Goal: Find specific page/section: Find specific page/section

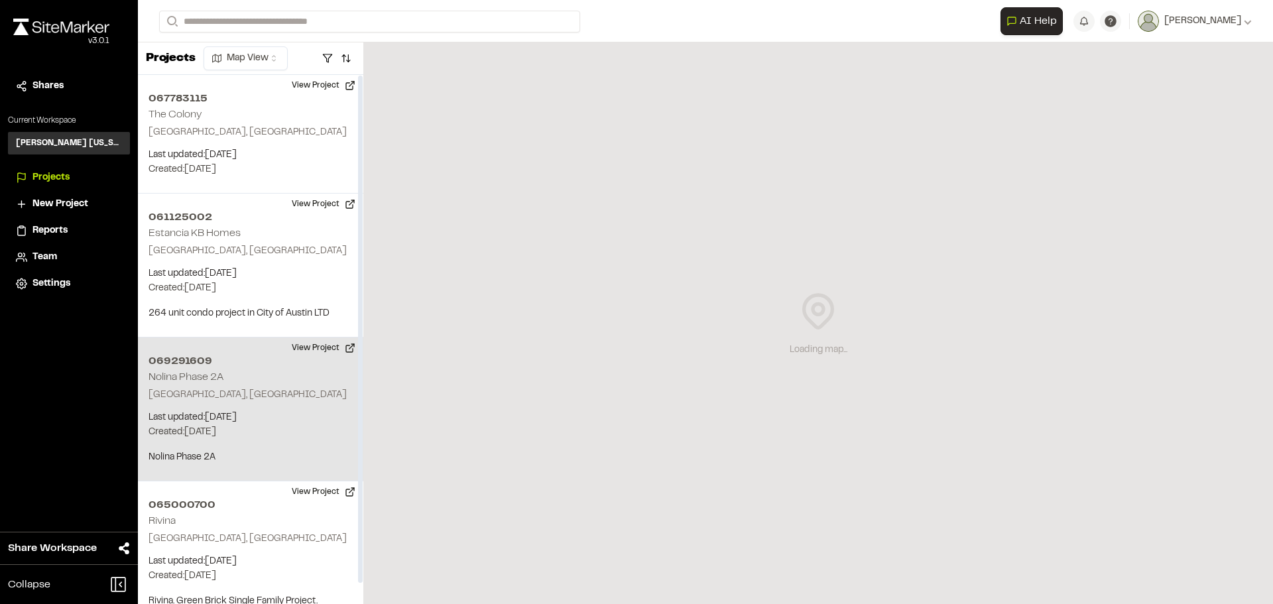
click at [256, 382] on div "069291609 Nolina Phase 2A [GEOGRAPHIC_DATA], [GEOGRAPHIC_DATA] Last updated: [D…" at bounding box center [250, 409] width 225 height 144
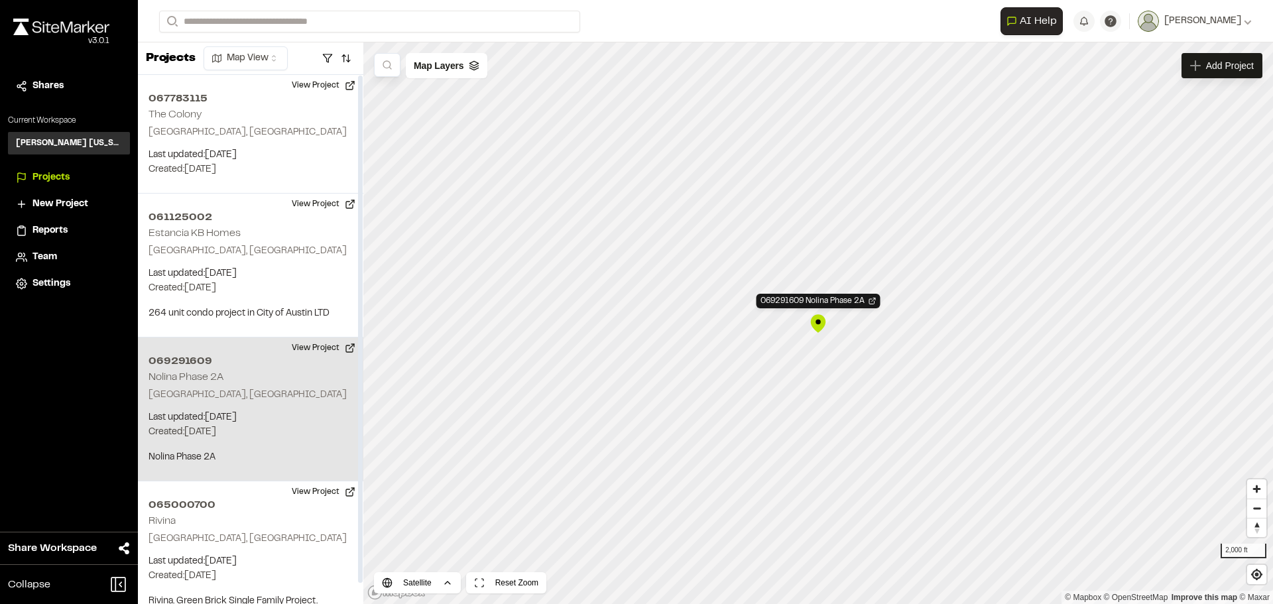
click at [255, 373] on div "069291609 Nolina Phase 2A [GEOGRAPHIC_DATA], [GEOGRAPHIC_DATA] Last updated: [D…" at bounding box center [250, 409] width 225 height 144
click at [1230, 25] on span "[PERSON_NAME]" at bounding box center [1202, 21] width 77 height 15
click at [59, 256] on div "Team" at bounding box center [76, 257] width 89 height 15
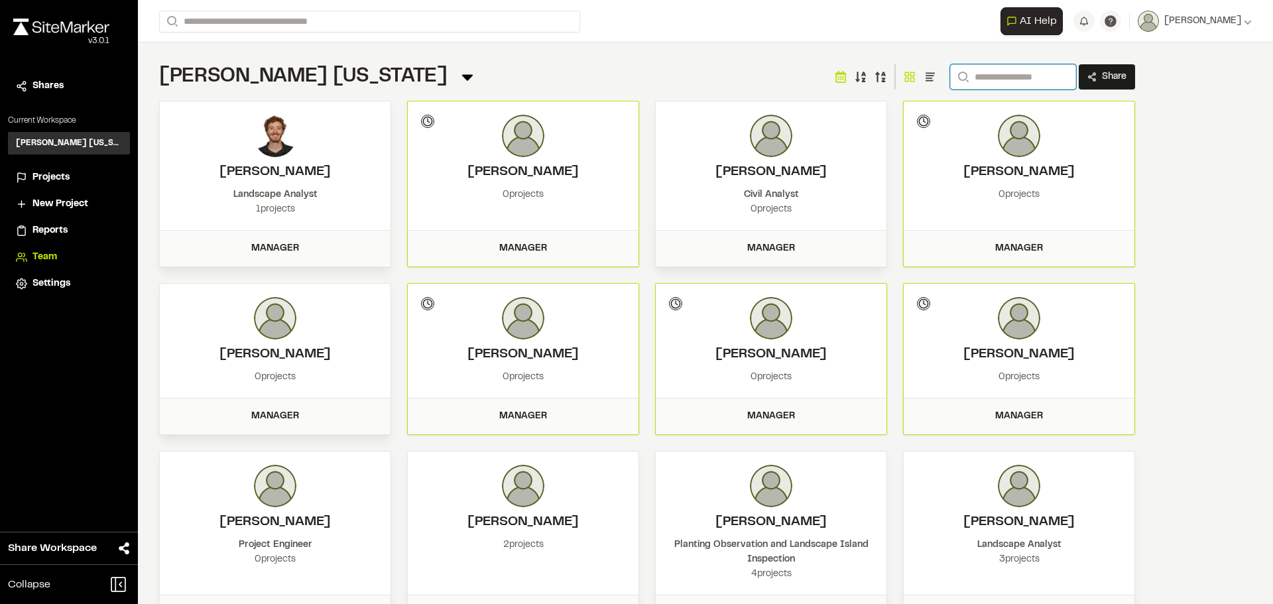
click at [1016, 69] on input "Search" at bounding box center [1013, 76] width 126 height 25
type input "*"
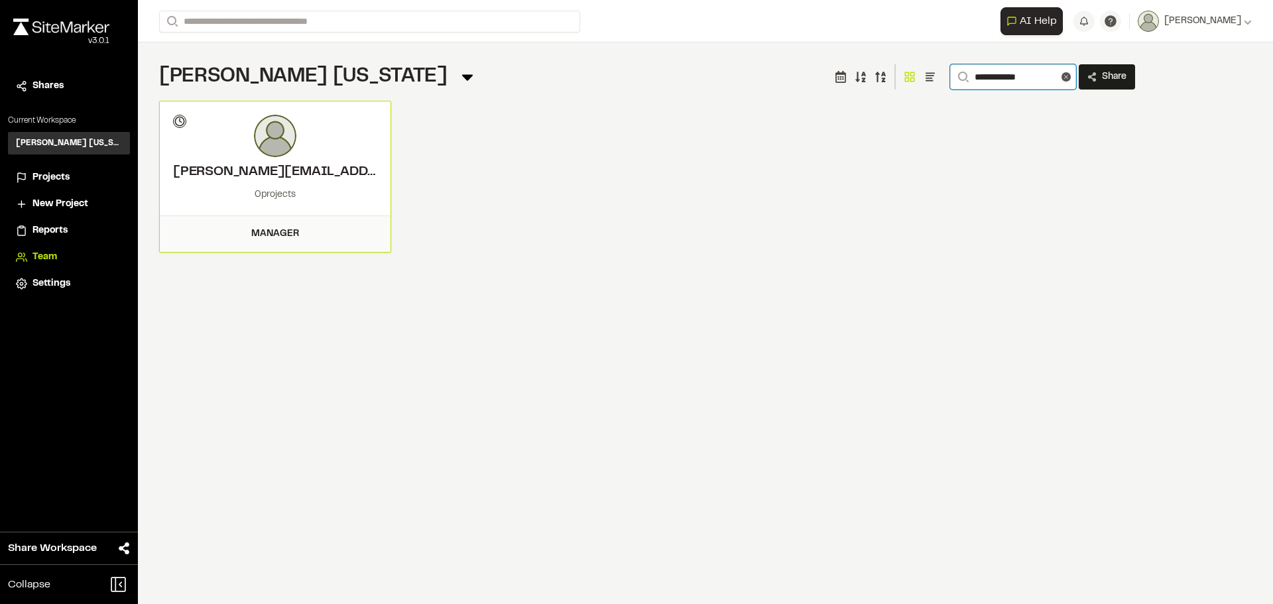
type input "**********"
click at [296, 148] on div at bounding box center [275, 136] width 204 height 42
click at [281, 231] on div "Manager" at bounding box center [275, 234] width 215 height 15
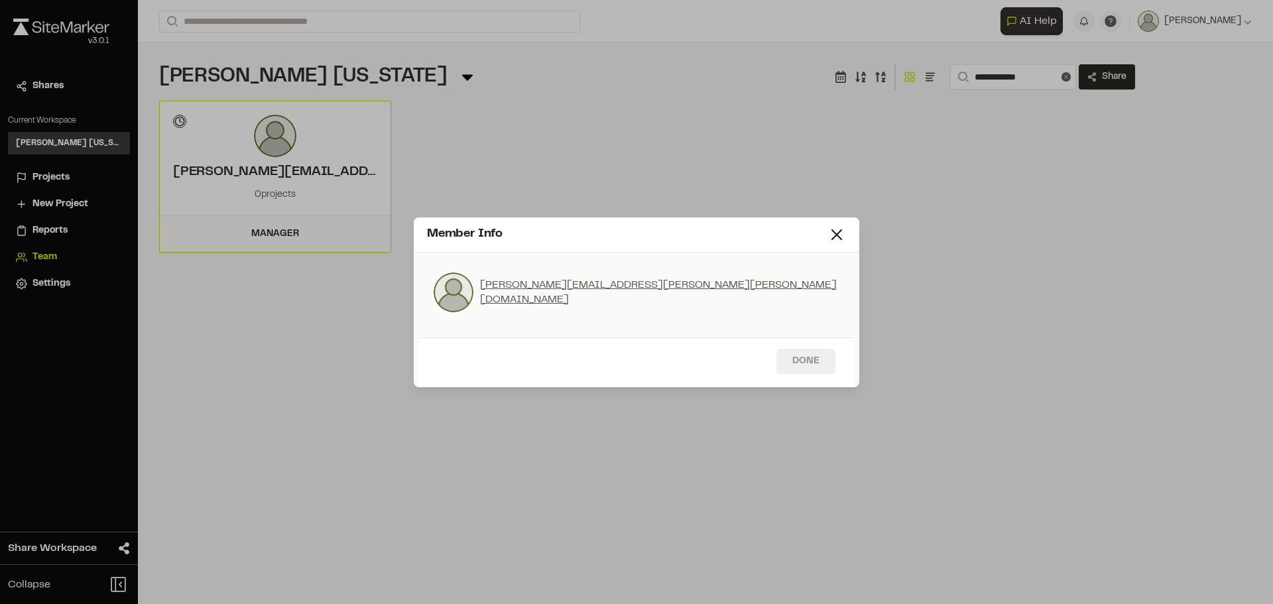
drag, startPoint x: 830, startPoint y: 359, endPoint x: 801, endPoint y: 358, distance: 29.9
click at [830, 359] on button "Done" at bounding box center [805, 361] width 59 height 25
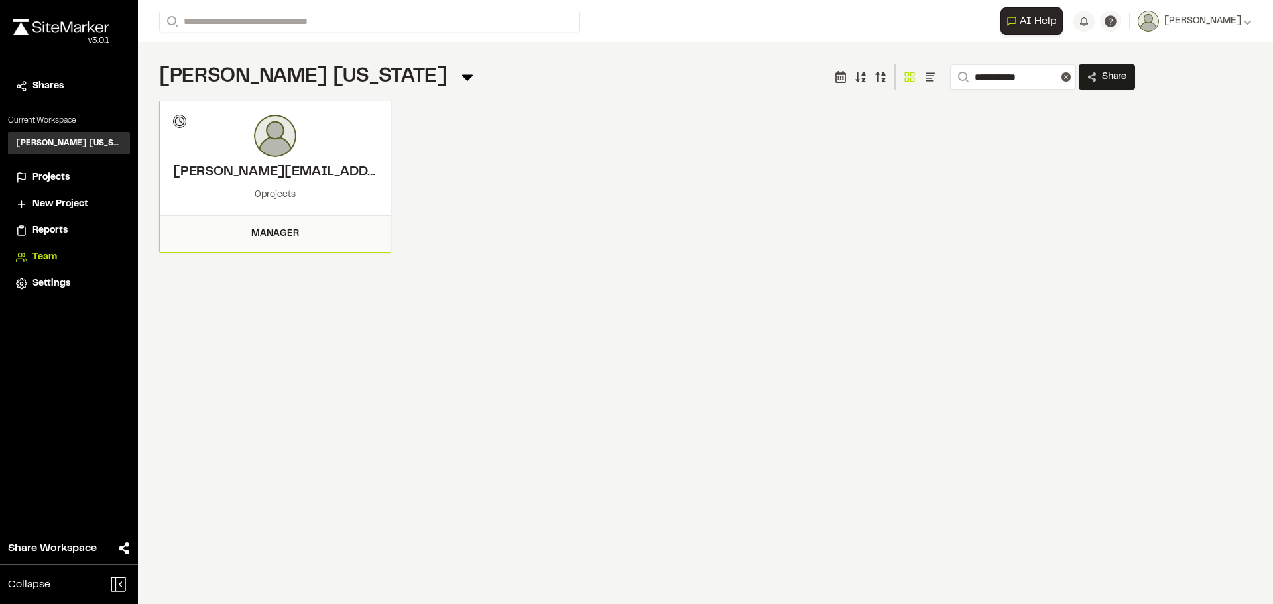
click at [63, 141] on h3 "[PERSON_NAME] [US_STATE]" at bounding box center [69, 143] width 106 height 12
click at [57, 121] on p "Current Workspace" at bounding box center [69, 121] width 122 height 12
click at [37, 168] on li "Projects" at bounding box center [69, 177] width 122 height 25
click at [46, 187] on li "Projects" at bounding box center [69, 177] width 122 height 25
click at [50, 172] on span "Projects" at bounding box center [50, 177] width 37 height 15
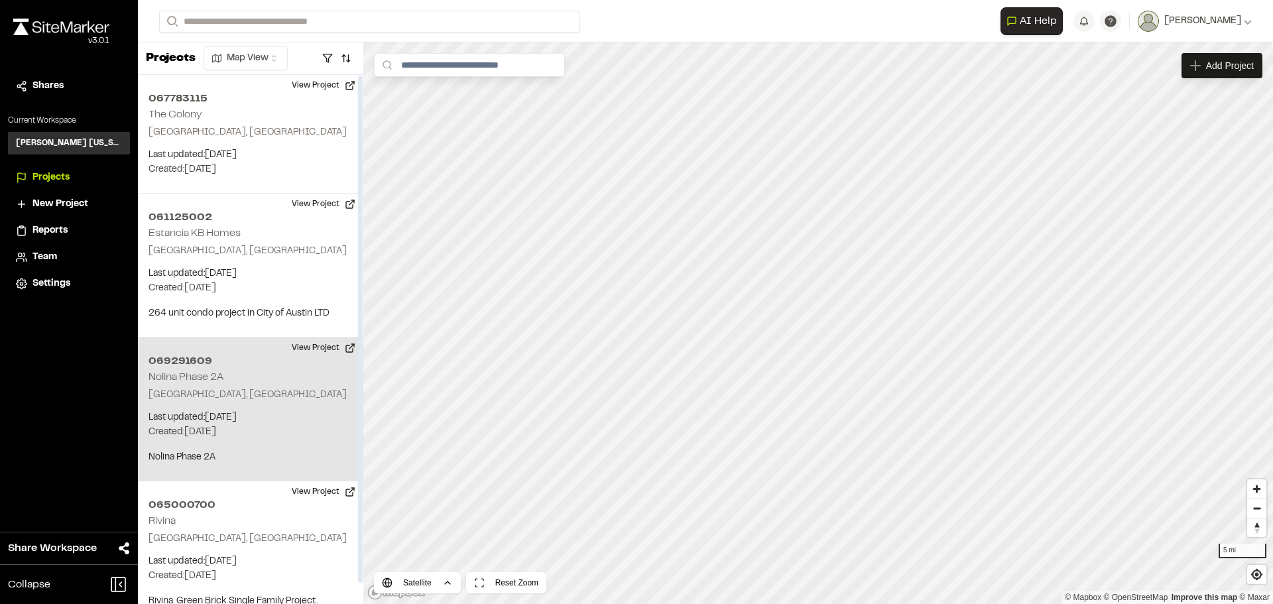
scroll to position [21, 0]
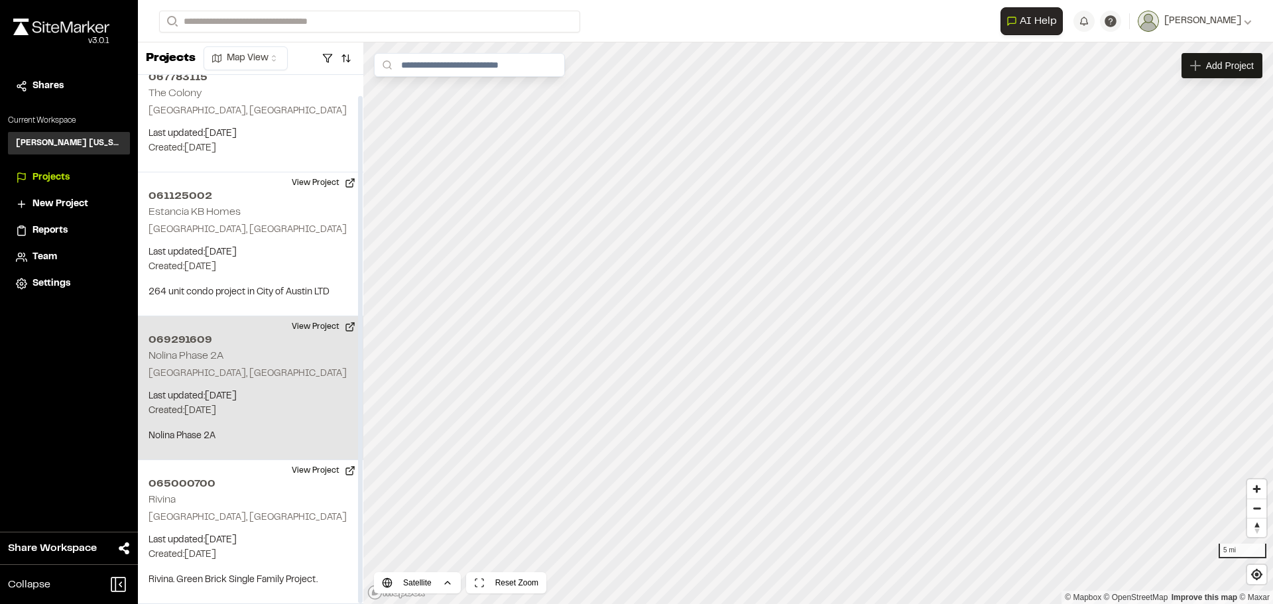
click at [251, 380] on p "[GEOGRAPHIC_DATA], [GEOGRAPHIC_DATA]" at bounding box center [250, 374] width 204 height 15
click at [454, 65] on span "Map Layers" at bounding box center [439, 65] width 50 height 15
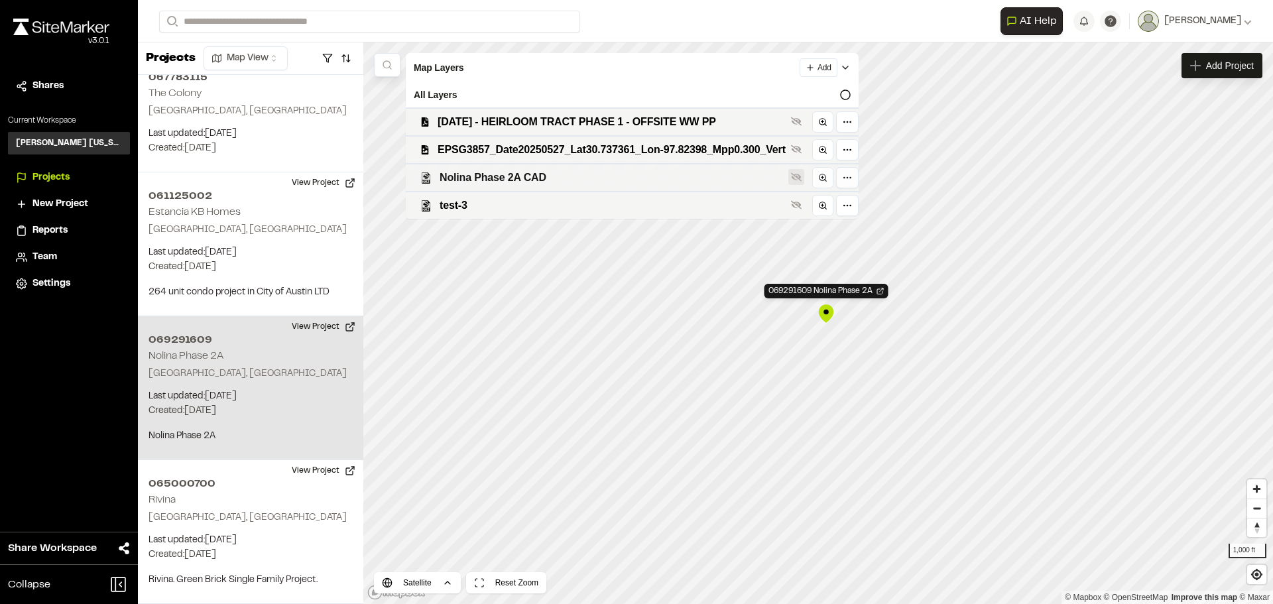
click at [797, 179] on icon at bounding box center [796, 177] width 11 height 11
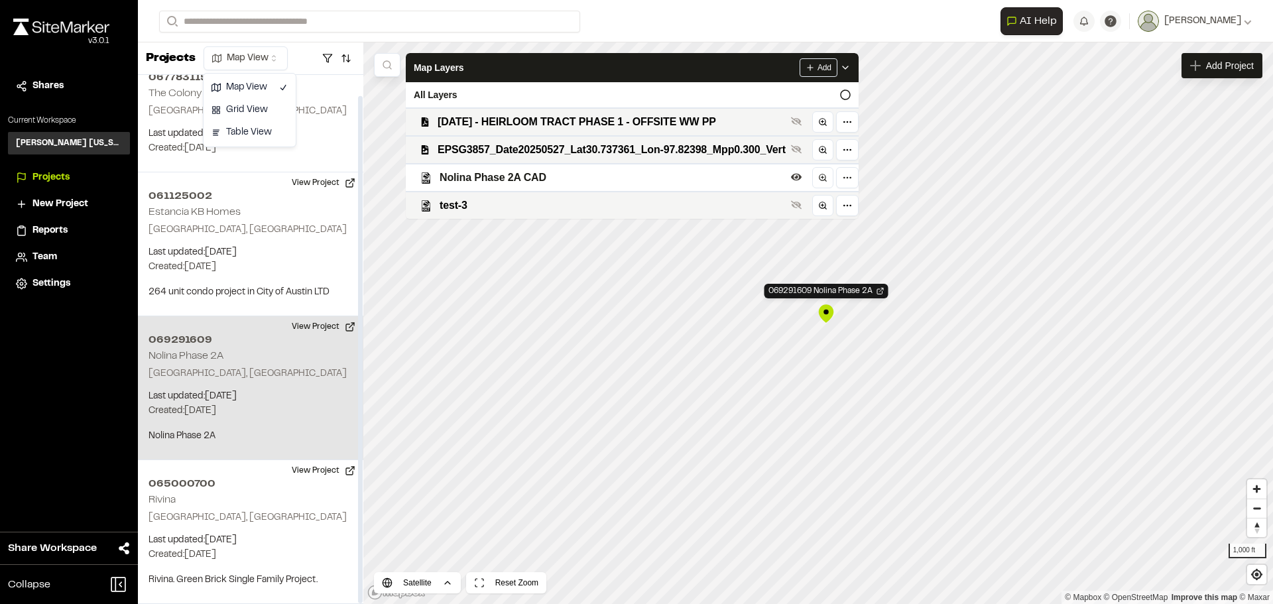
click at [262, 54] on html "**********" at bounding box center [636, 302] width 1273 height 604
click at [263, 54] on html "**********" at bounding box center [636, 302] width 1273 height 604
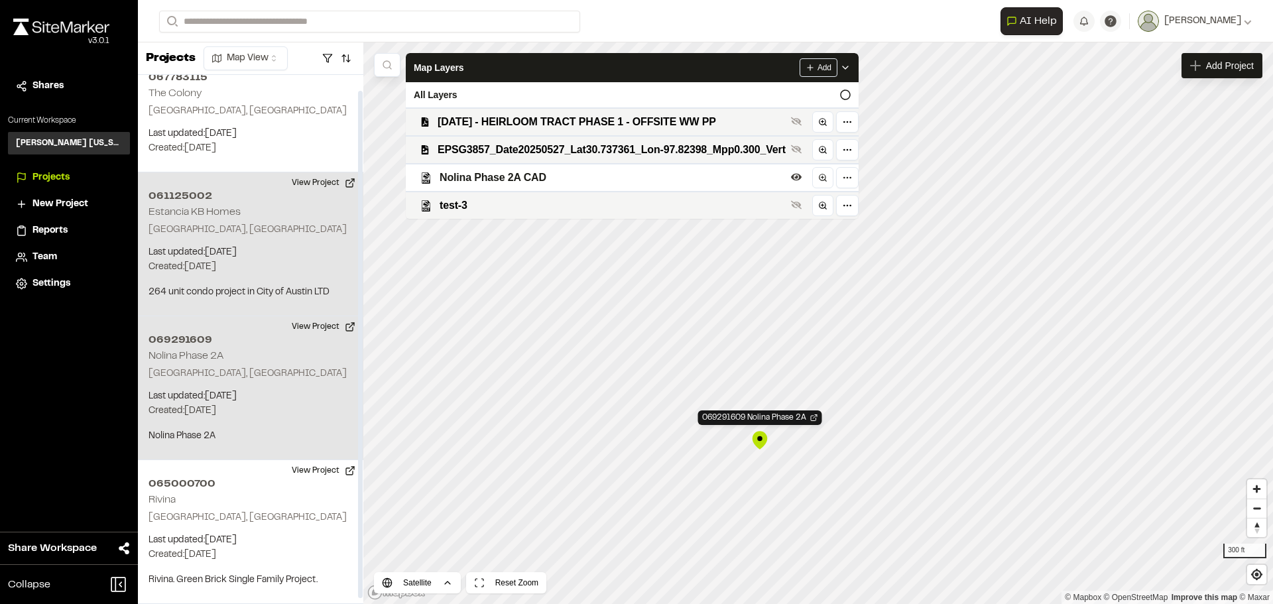
scroll to position [0, 0]
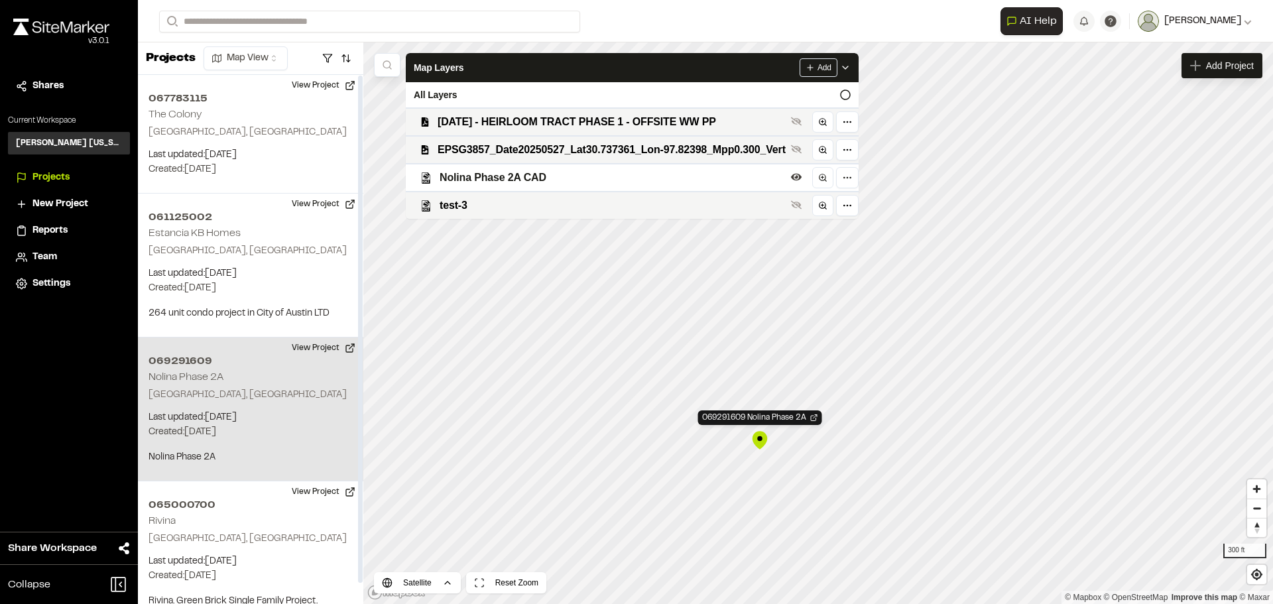
click at [1241, 23] on div "[PERSON_NAME]" at bounding box center [1205, 21] width 93 height 15
click at [1247, 13] on button "[PERSON_NAME]" at bounding box center [1194, 21] width 114 height 21
click at [1237, 64] on span "Add Project" at bounding box center [1230, 65] width 48 height 13
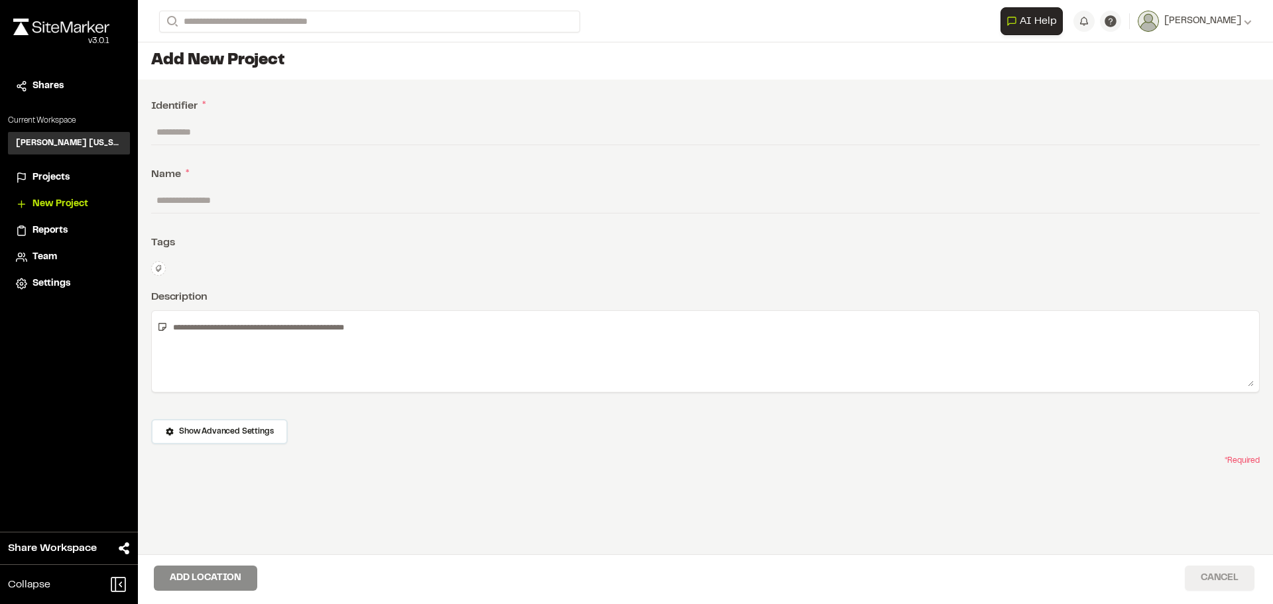
click at [1205, 584] on button "Cancel" at bounding box center [1219, 577] width 70 height 25
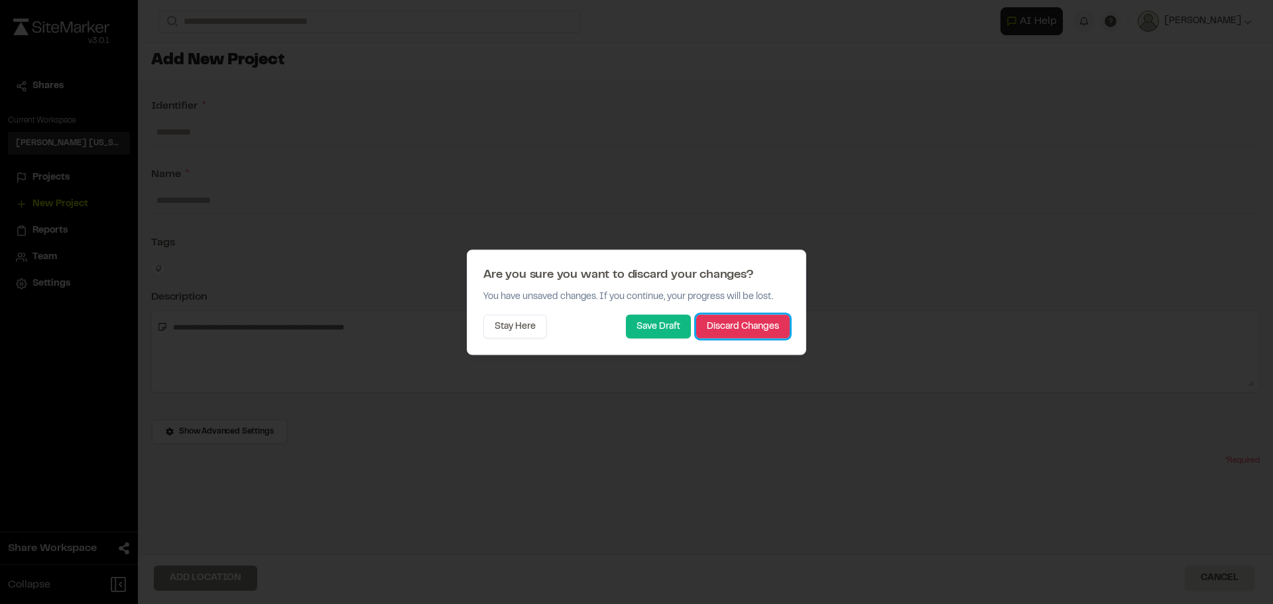
click at [724, 326] on button "Discard Changes" at bounding box center [742, 326] width 93 height 24
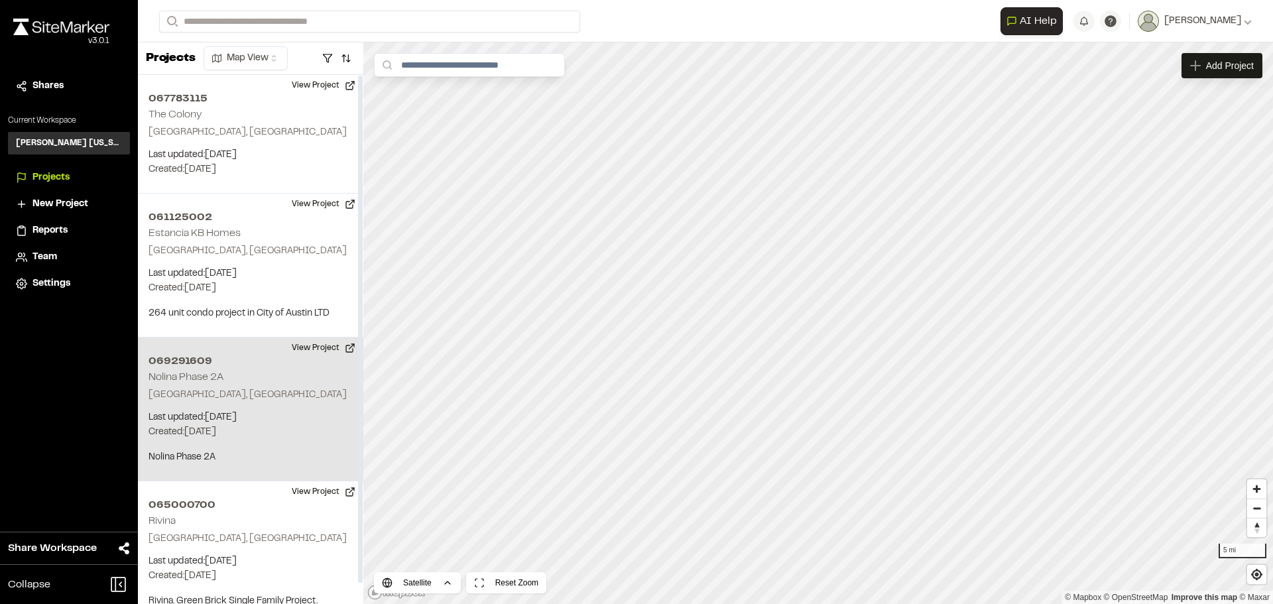
click at [235, 423] on p "Last updated: [DATE]" at bounding box center [250, 417] width 204 height 15
click at [842, 301] on div "069291609 Nolina Phase 2A" at bounding box center [817, 300] width 124 height 15
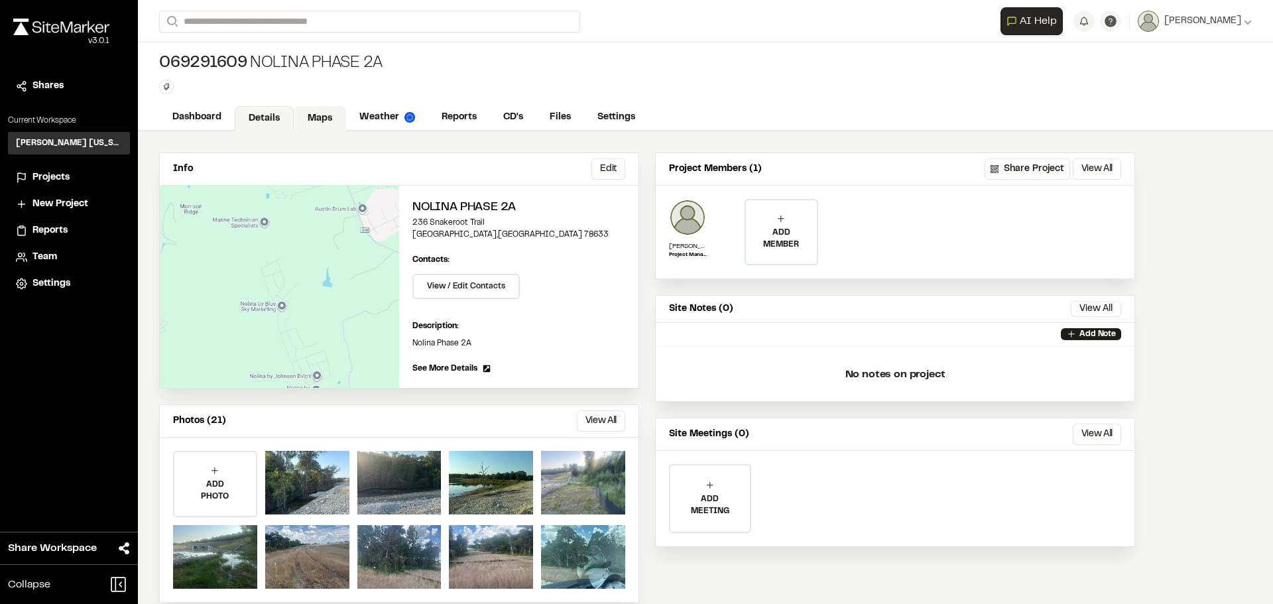
click at [336, 115] on link "Maps" at bounding box center [320, 118] width 52 height 25
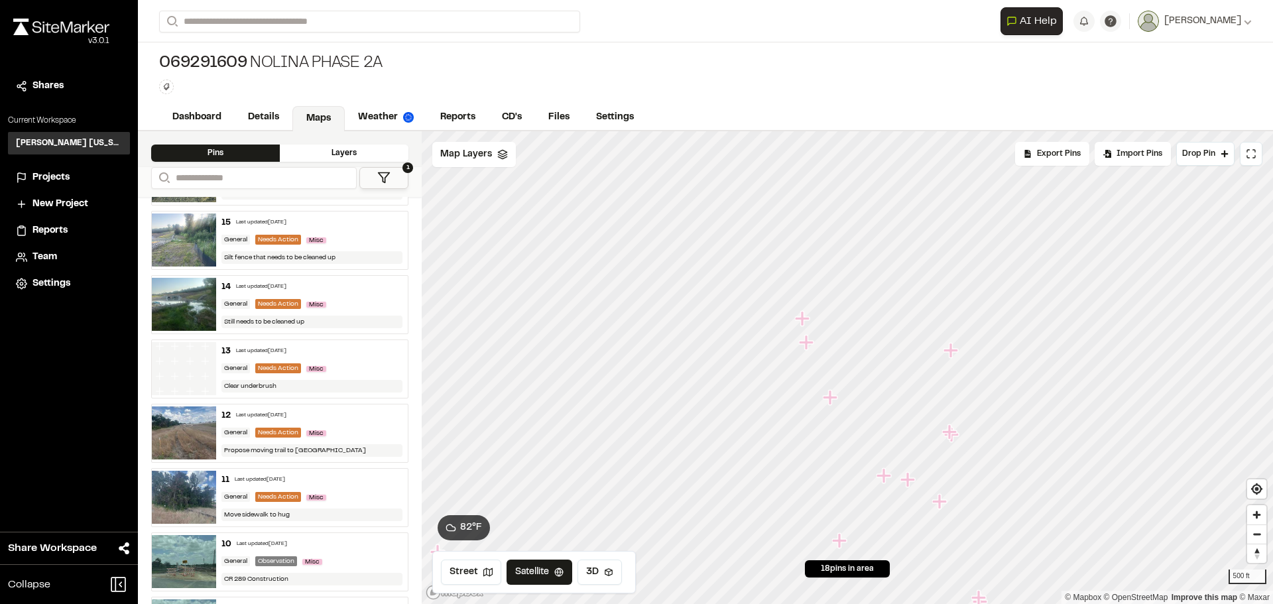
scroll to position [464, 0]
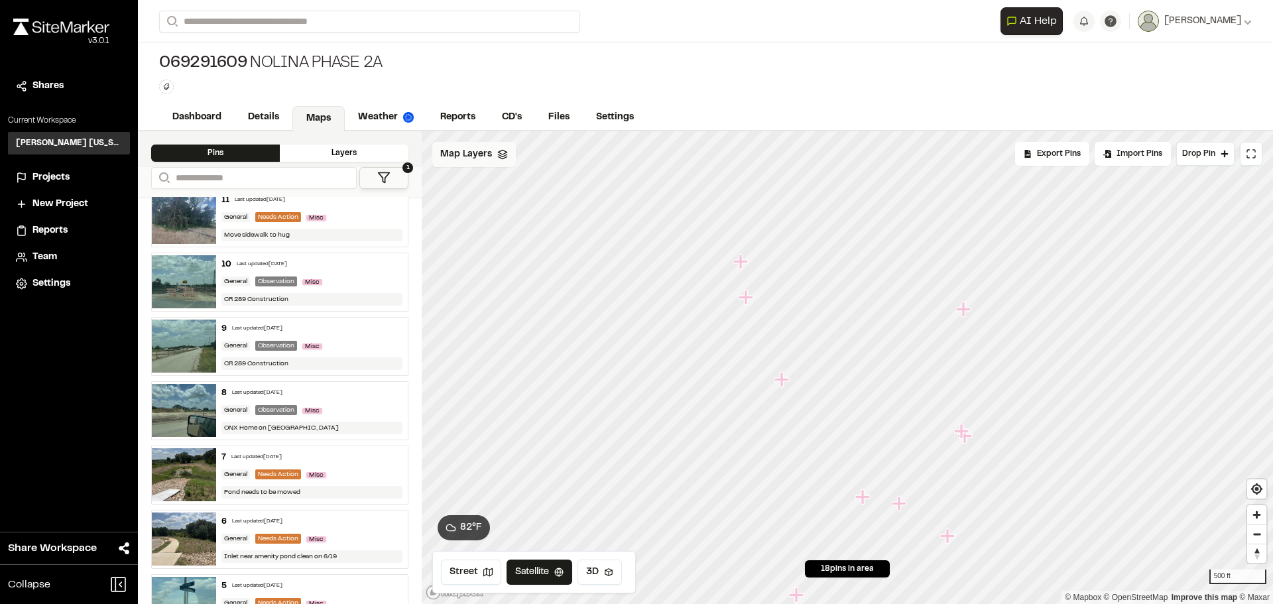
click at [477, 163] on div "Map Layers" at bounding box center [474, 154] width 84 height 25
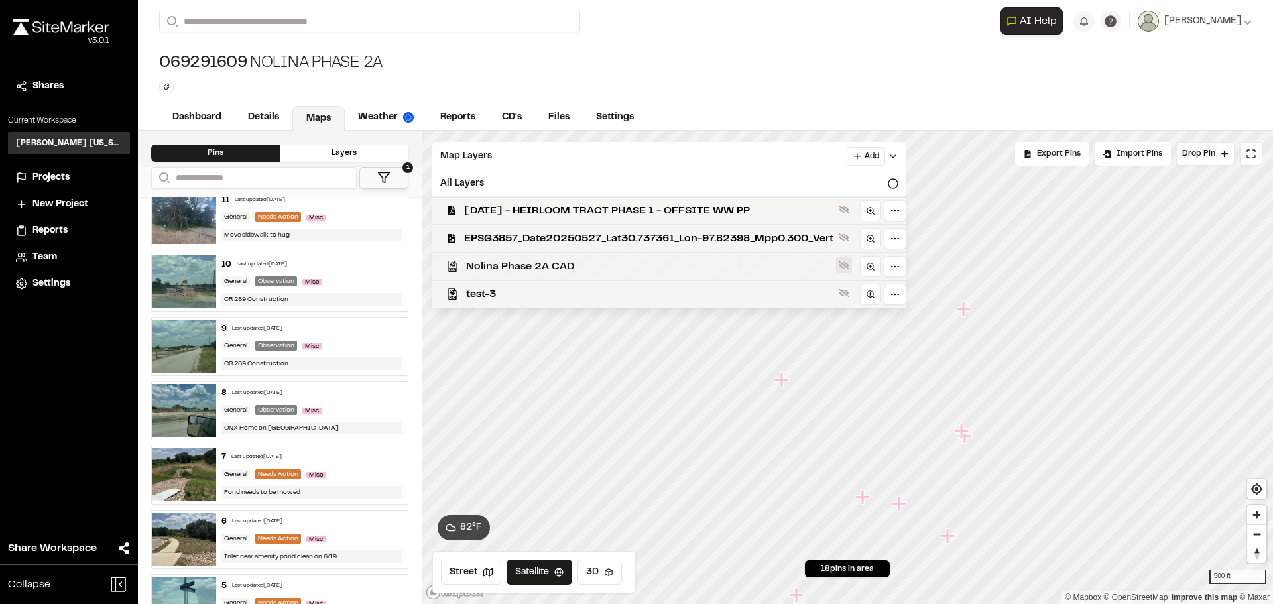
click at [849, 267] on icon at bounding box center [843, 265] width 11 height 9
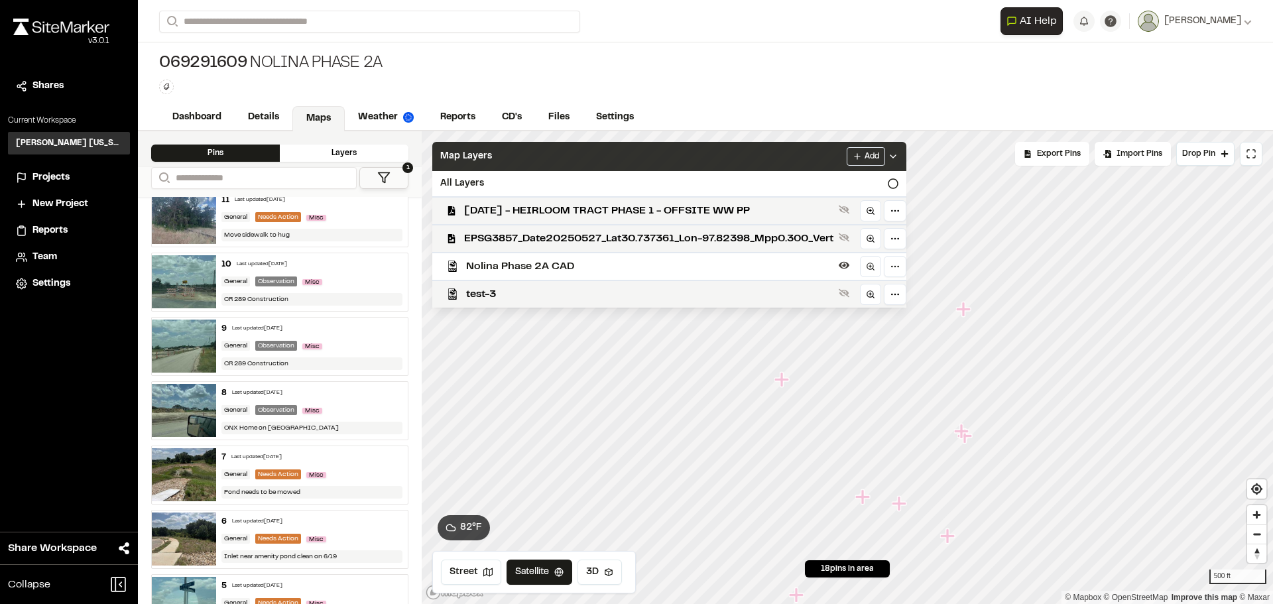
click at [898, 161] on icon at bounding box center [892, 156] width 11 height 11
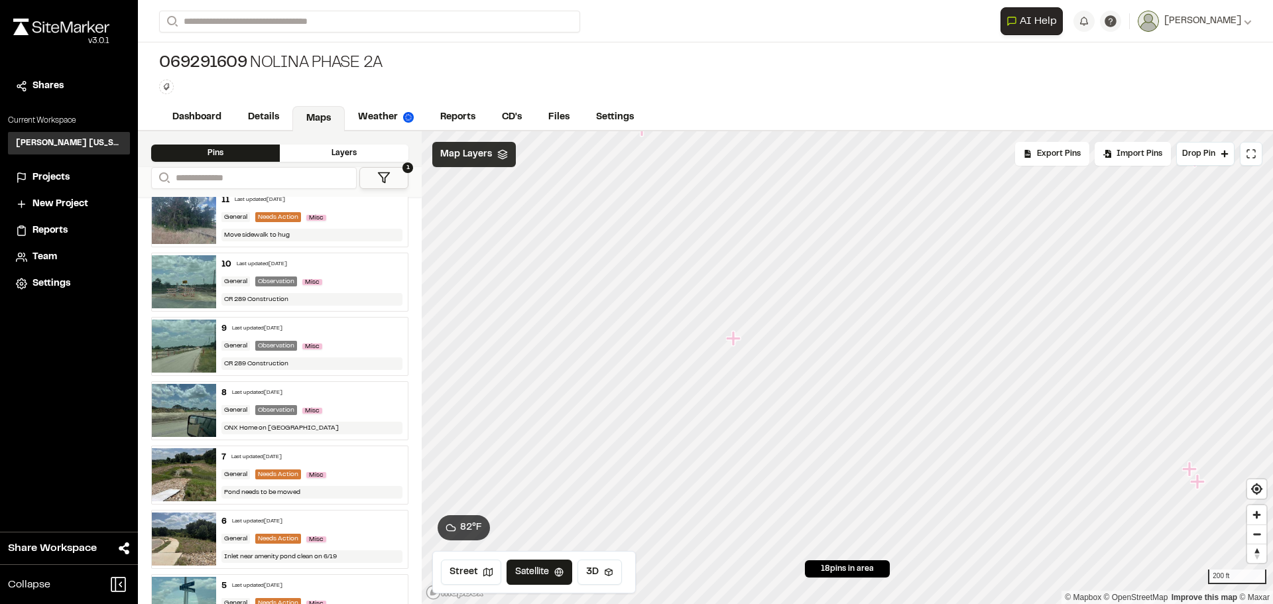
click at [732, 337] on icon "Map marker" at bounding box center [733, 338] width 15 height 15
click at [774, 317] on icon "Map marker" at bounding box center [771, 315] width 15 height 15
click at [834, 278] on icon "Map marker" at bounding box center [831, 275] width 15 height 15
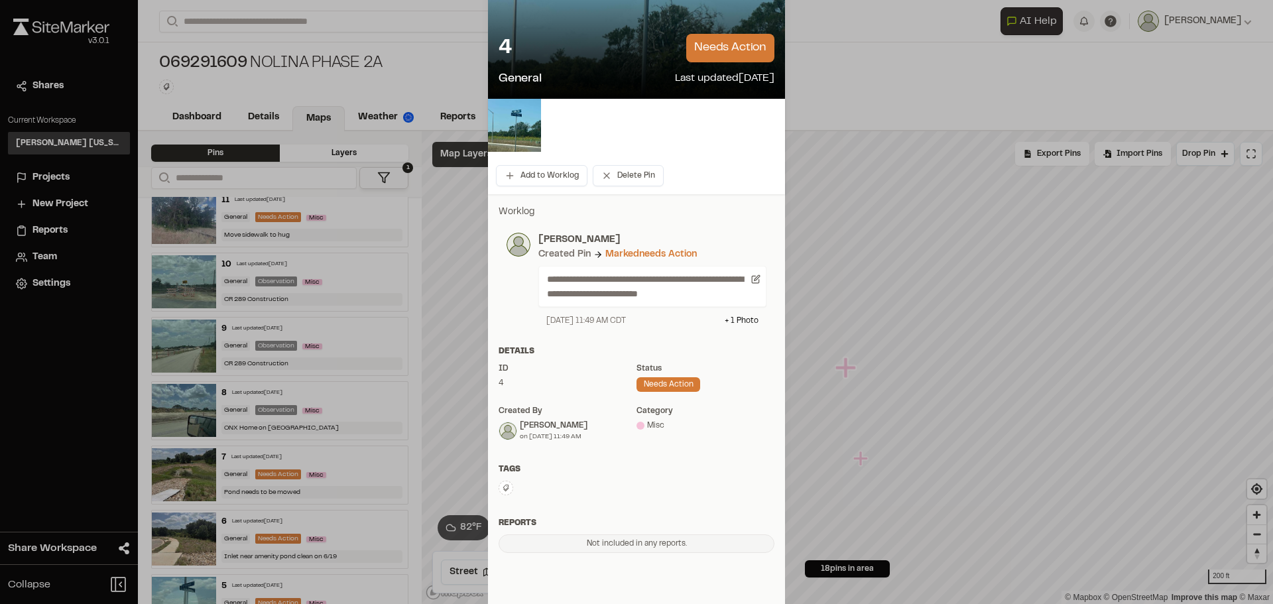
scroll to position [152, 0]
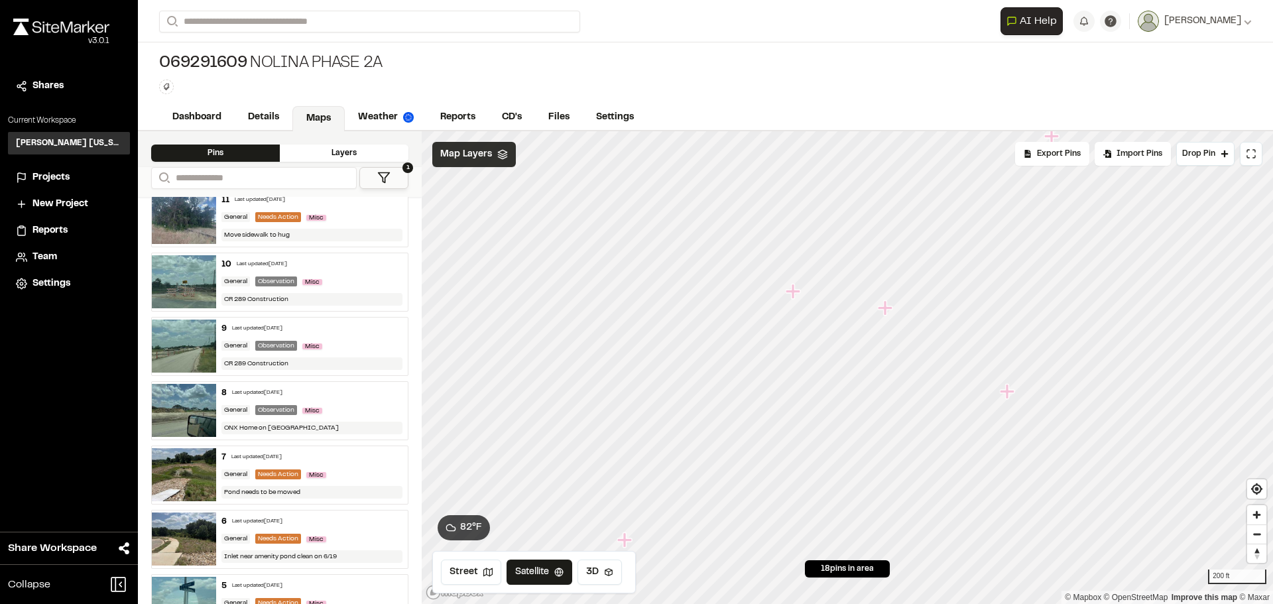
click at [794, 298] on icon "Map marker" at bounding box center [793, 291] width 17 height 17
click at [940, 384] on icon "Map marker" at bounding box center [938, 383] width 15 height 15
click at [968, 454] on icon "Map marker" at bounding box center [967, 450] width 15 height 15
click at [986, 286] on icon "Map marker" at bounding box center [983, 284] width 15 height 15
click at [823, 398] on icon "Map marker" at bounding box center [822, 399] width 15 height 15
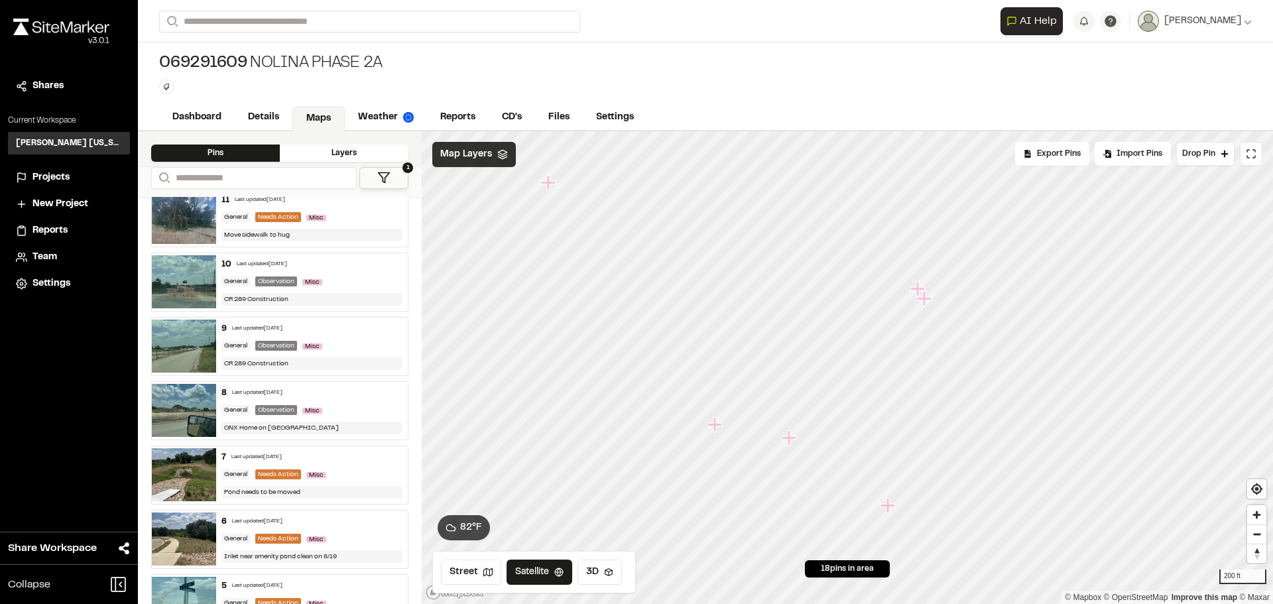
click at [720, 426] on icon "Map marker" at bounding box center [714, 424] width 15 height 15
click at [922, 383] on icon "Map marker" at bounding box center [920, 380] width 15 height 15
click at [773, 353] on icon "Map marker" at bounding box center [771, 353] width 15 height 15
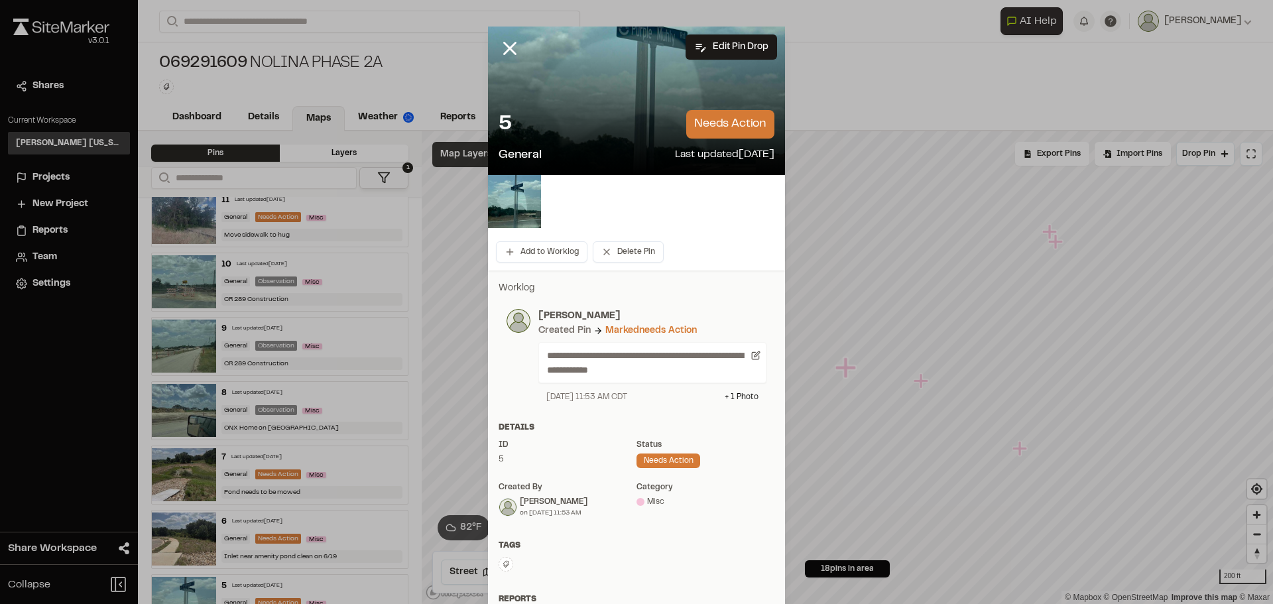
click at [649, 90] on div at bounding box center [636, 101] width 297 height 148
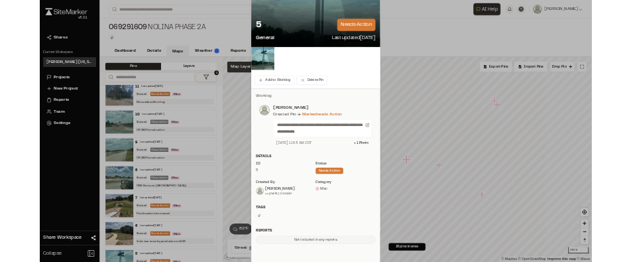
scroll to position [0, 0]
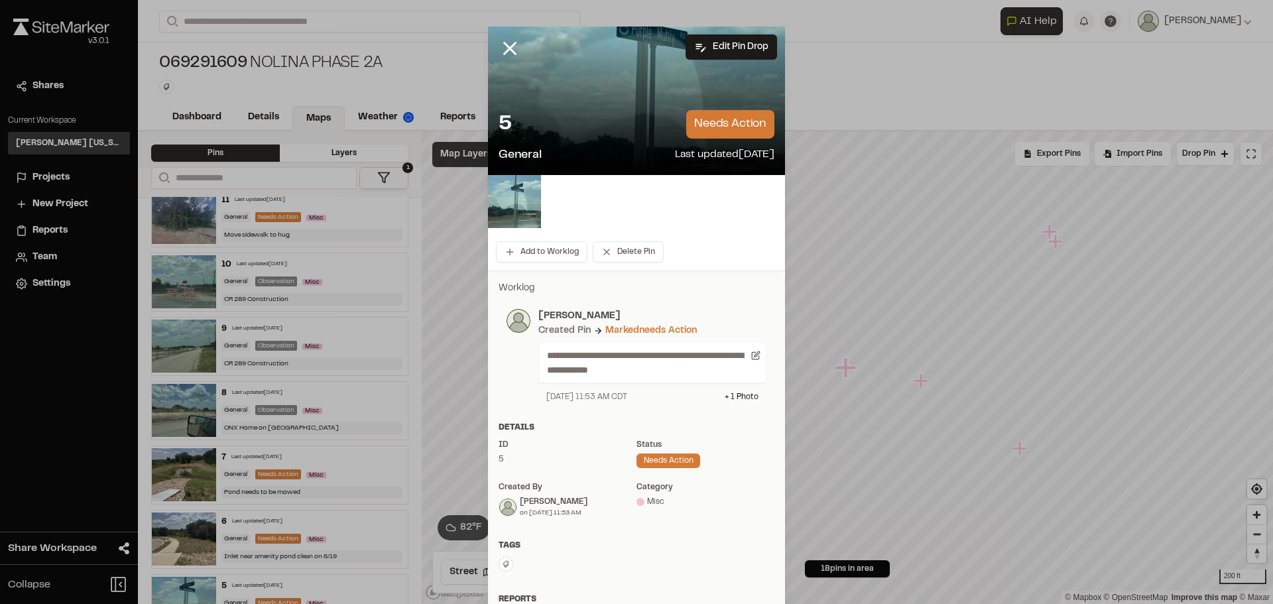
click at [526, 201] on img at bounding box center [514, 201] width 53 height 53
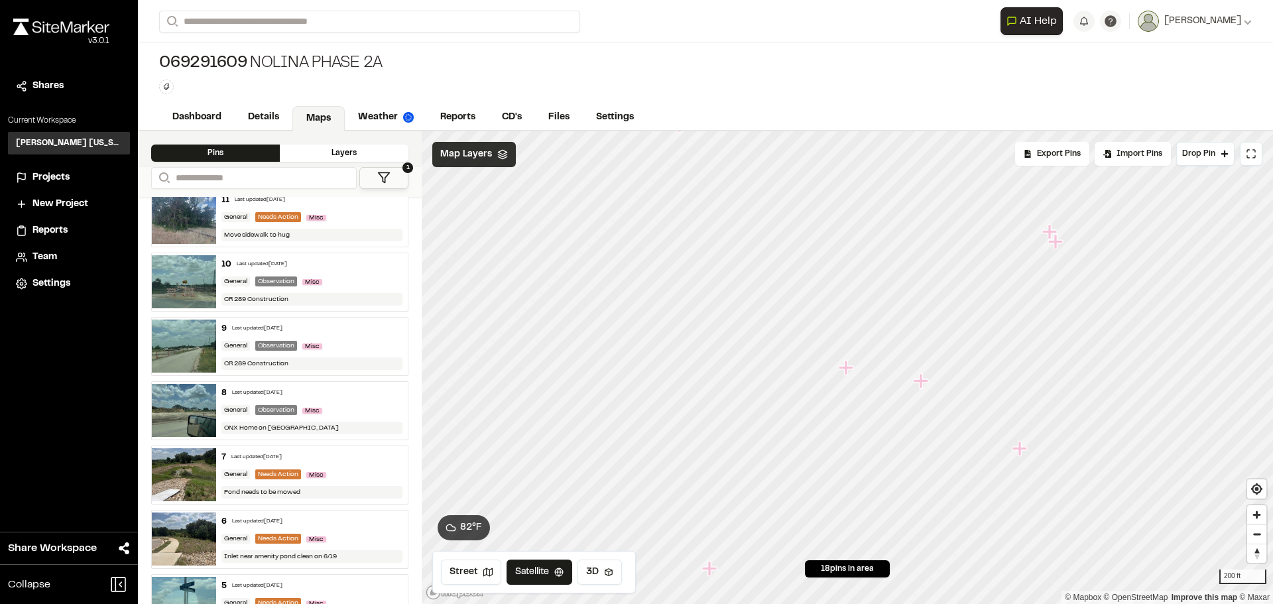
click at [848, 369] on icon "Map marker" at bounding box center [845, 367] width 15 height 15
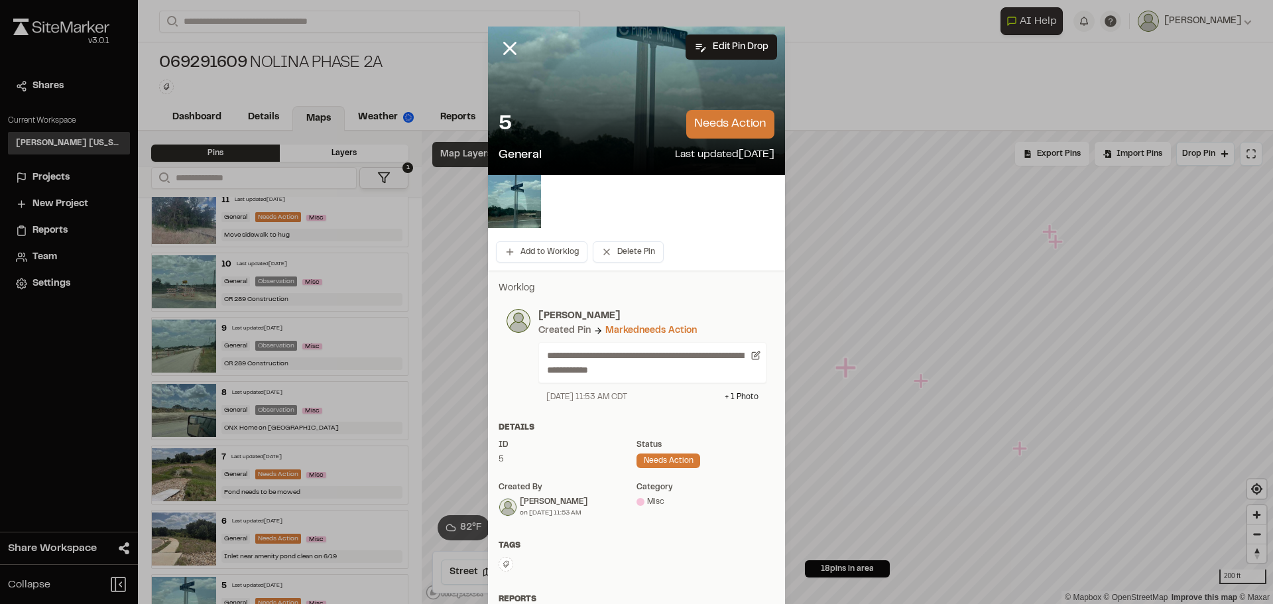
click at [612, 84] on div at bounding box center [636, 101] width 297 height 148
click at [523, 199] on img at bounding box center [514, 201] width 53 height 53
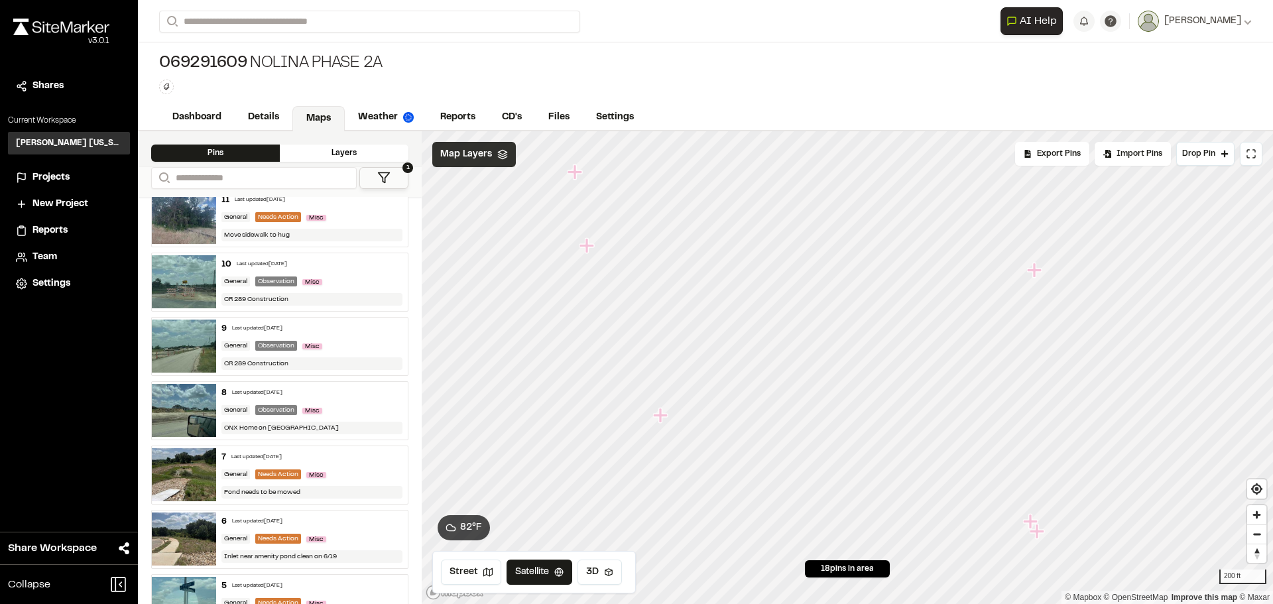
click at [657, 416] on icon "Map marker" at bounding box center [660, 415] width 15 height 15
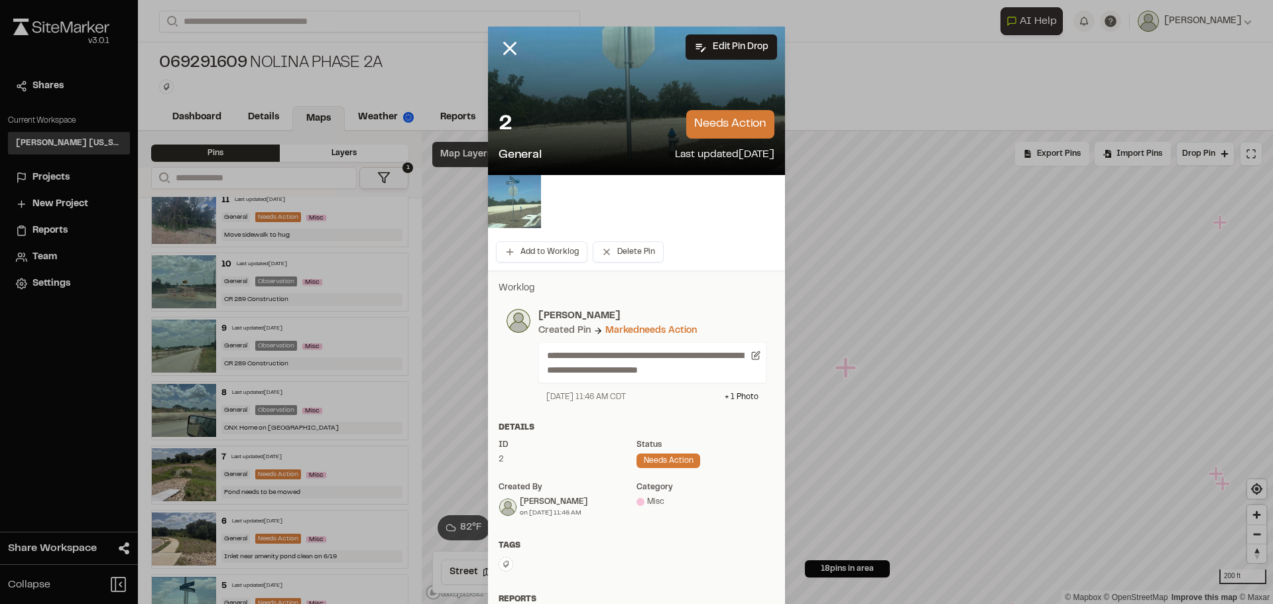
click at [520, 203] on img at bounding box center [514, 201] width 53 height 53
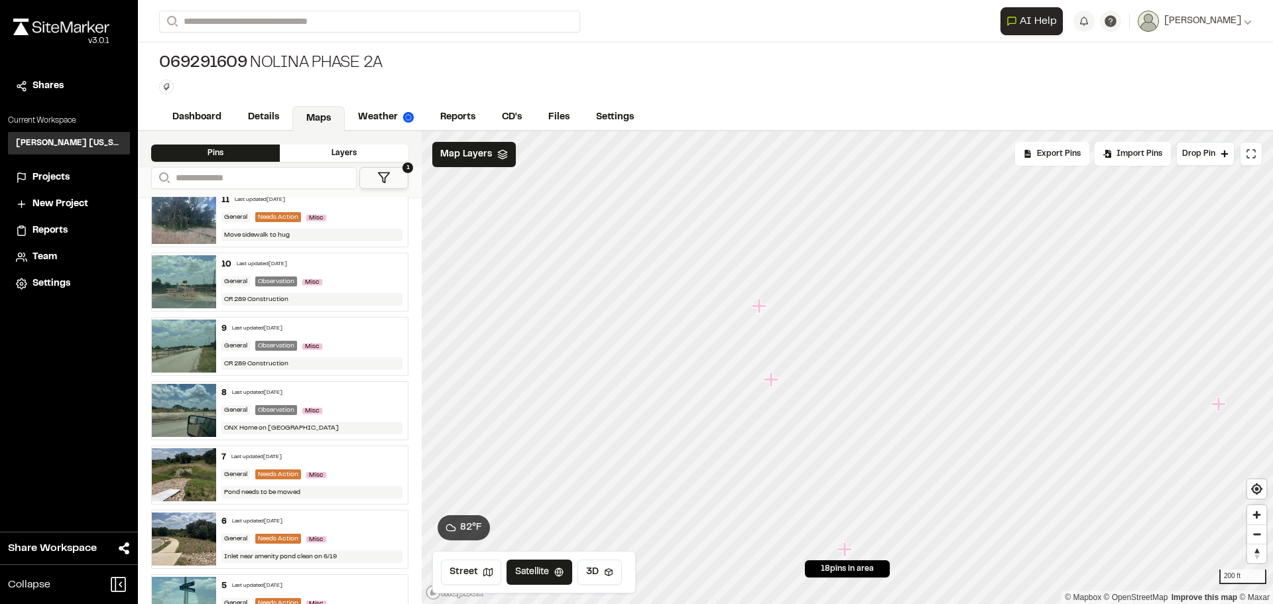
click at [768, 382] on icon "Map marker" at bounding box center [772, 379] width 17 height 17
click at [832, 292] on icon "Map marker" at bounding box center [833, 293] width 15 height 15
click at [802, 391] on icon "Map marker" at bounding box center [800, 384] width 15 height 15
click at [725, 327] on icon "Map marker" at bounding box center [720, 324] width 17 height 17
click at [1021, 448] on icon "Map marker" at bounding box center [1019, 448] width 15 height 15
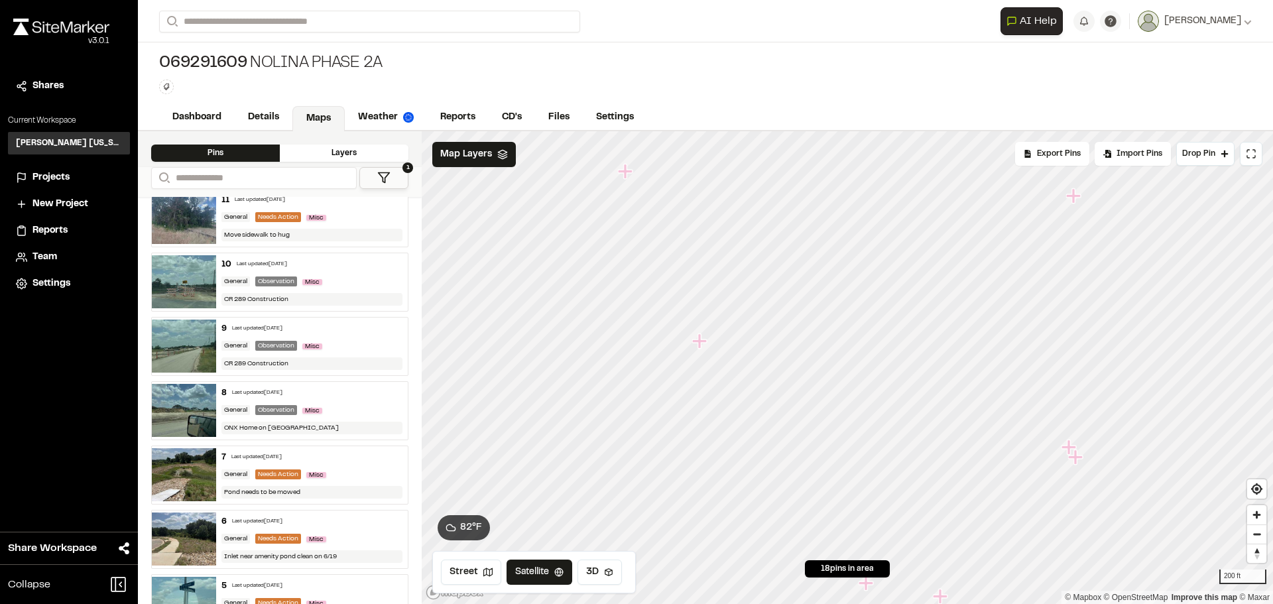
click at [694, 336] on icon "Map marker" at bounding box center [700, 341] width 17 height 17
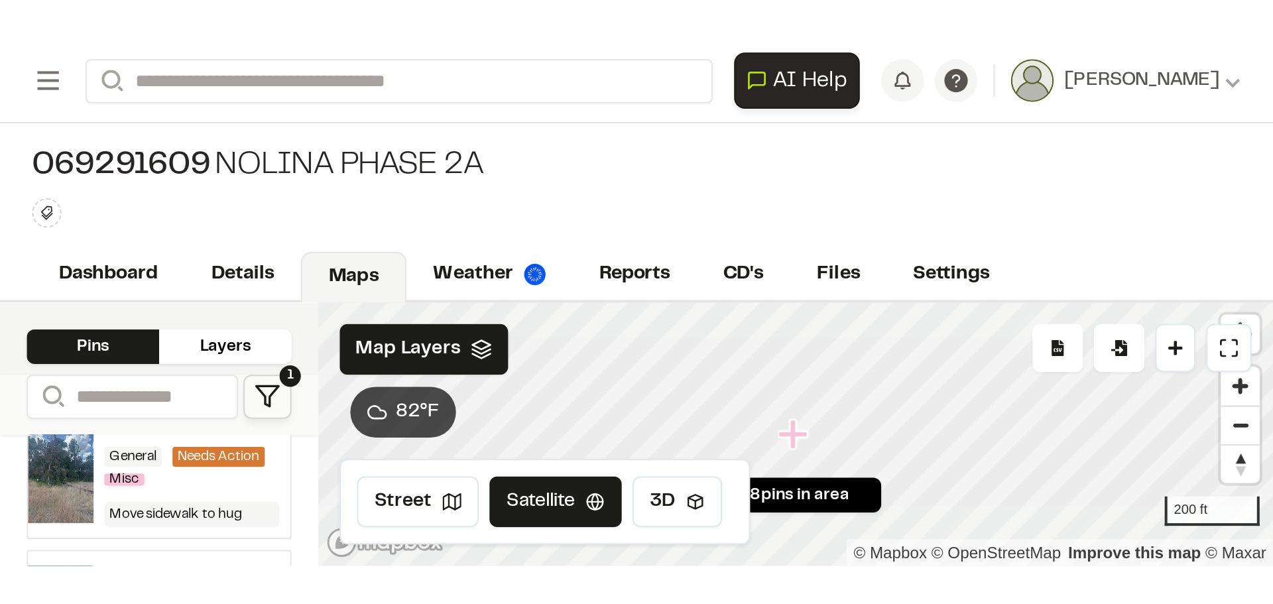
scroll to position [464, 0]
